Goal: Communication & Community: Answer question/provide support

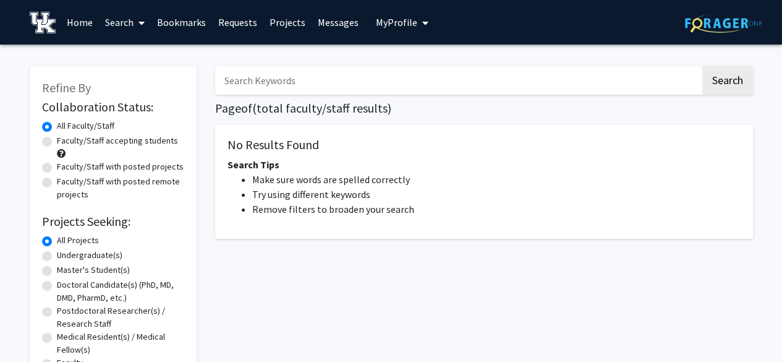
click at [325, 25] on link "Messages" at bounding box center [338, 22] width 53 height 43
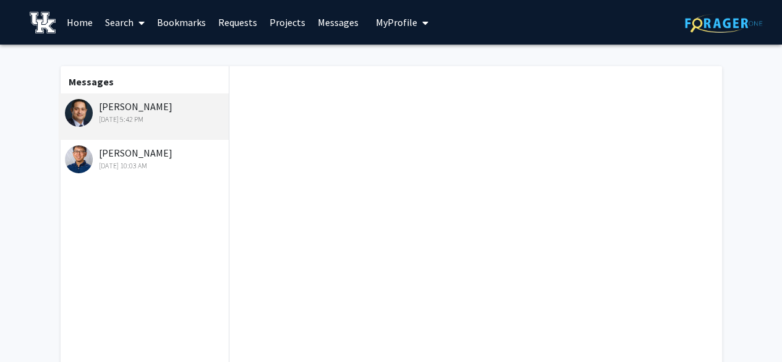
scroll to position [125, 0]
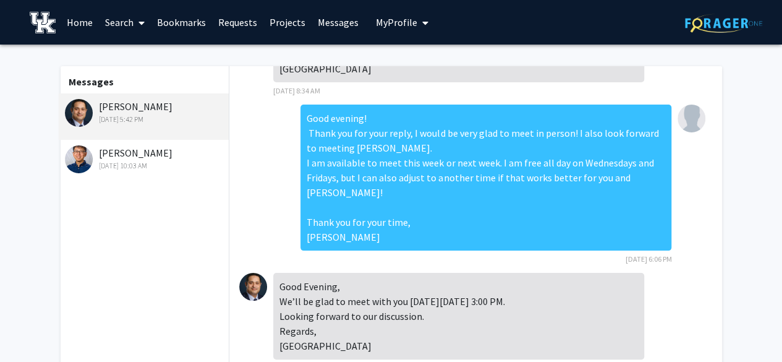
drag, startPoint x: 281, startPoint y: 280, endPoint x: 347, endPoint y: 350, distance: 96.6
click at [347, 350] on div "Good Evening, We’ll be glad to meet with you [DATE][DATE] 3:00 PM. Looking forw…" at bounding box center [458, 316] width 371 height 87
copy div "Good Evening, We’ll be glad to meet with you [DATE][DATE] 3:00 PM. Looking forw…"
click at [597, 288] on div "Good Evening, We’ll be glad to meet with you [DATE][DATE] 3:00 PM. Looking forw…" at bounding box center [458, 316] width 371 height 87
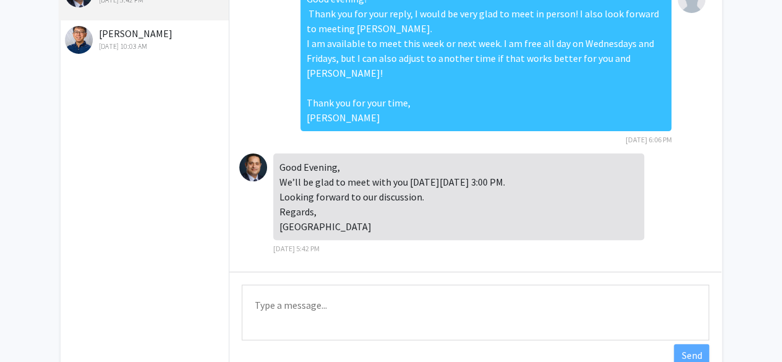
scroll to position [119, 0]
click at [470, 300] on textarea "Type a message" at bounding box center [475, 313] width 467 height 56
type textarea "i"
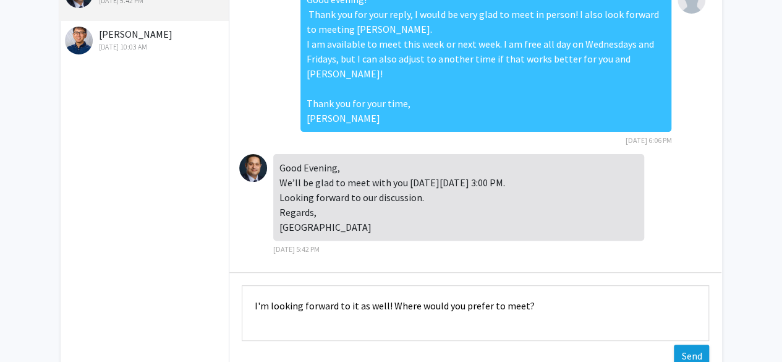
type textarea "I'm looking forward to it as well! Where would you prefer to meet?"
click at [689, 348] on button "Send" at bounding box center [691, 355] width 35 height 22
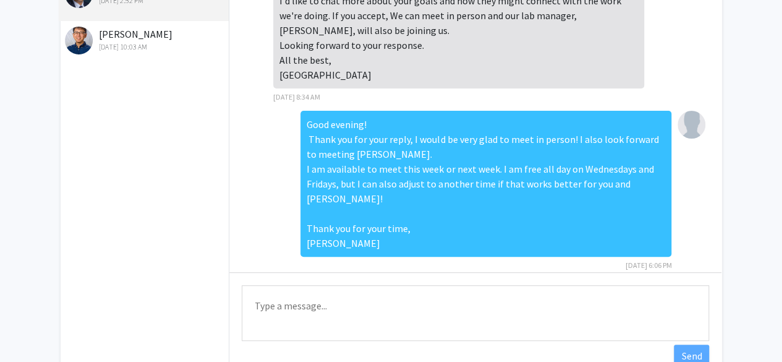
scroll to position [174, 0]
